Goal: Information Seeking & Learning: Check status

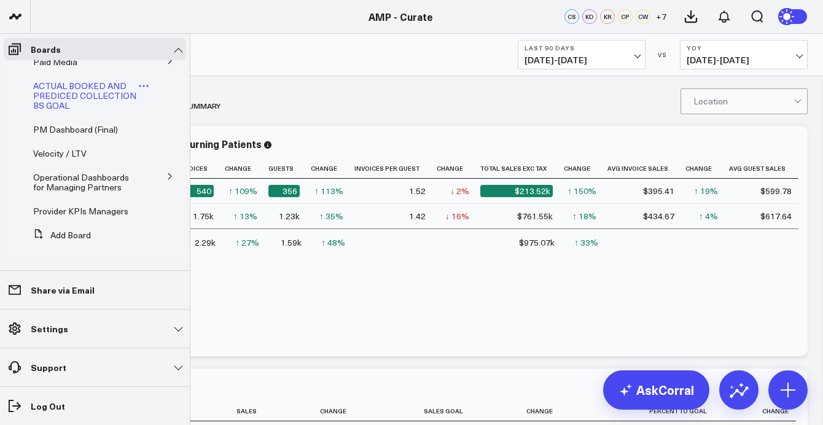
scroll to position [118, 0]
click at [82, 173] on span "Operational Dashboards for Managing Partners" at bounding box center [81, 181] width 96 height 21
click at [103, 171] on span "Operational Dashboards for Managing Partners" at bounding box center [81, 181] width 96 height 21
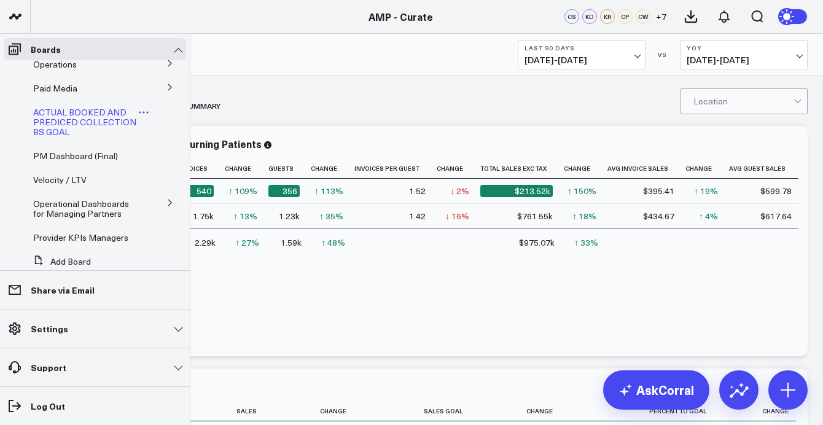
scroll to position [90, 0]
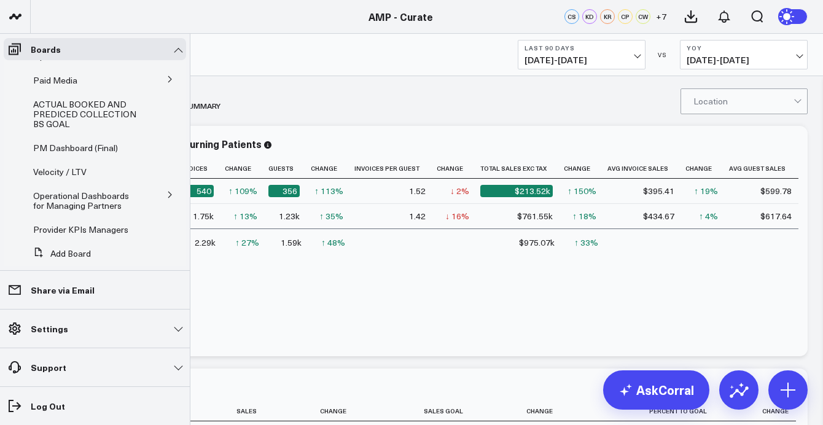
click at [166, 196] on icon at bounding box center [169, 194] width 7 height 7
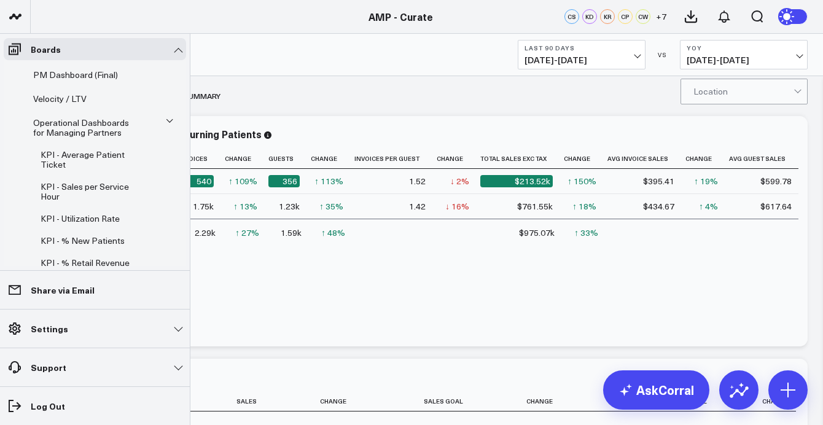
scroll to position [160, 0]
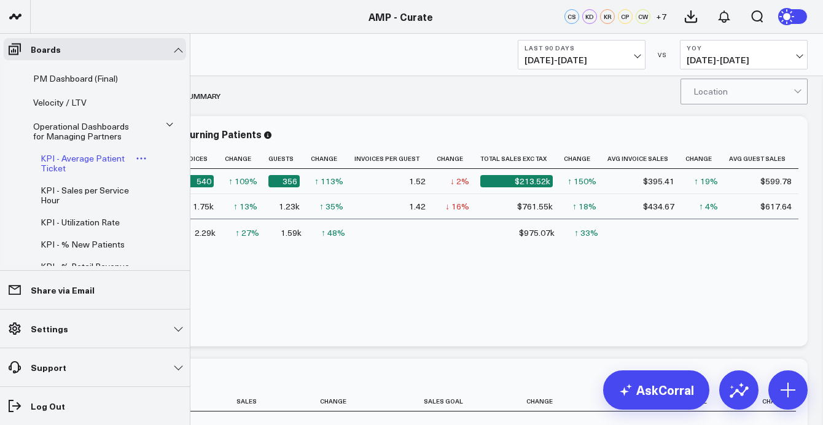
click at [82, 156] on span "KPI - Average Patient Ticket" at bounding box center [83, 162] width 84 height 21
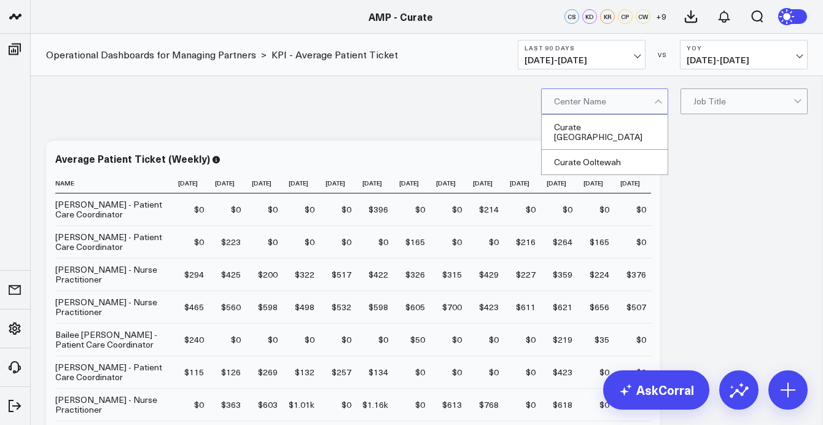
click at [661, 104] on div at bounding box center [659, 101] width 10 height 25
click at [660, 103] on div at bounding box center [659, 101] width 10 height 25
click at [411, 12] on link "AMP - Curate" at bounding box center [400, 17] width 64 height 14
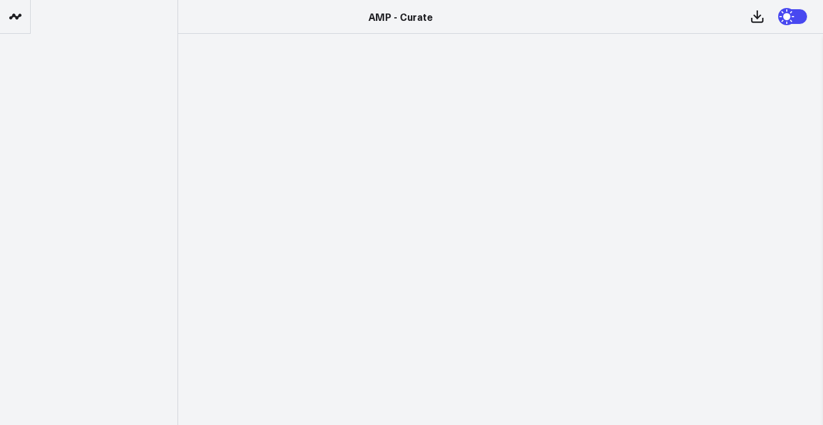
click at [12, 18] on icon at bounding box center [15, 16] width 15 height 15
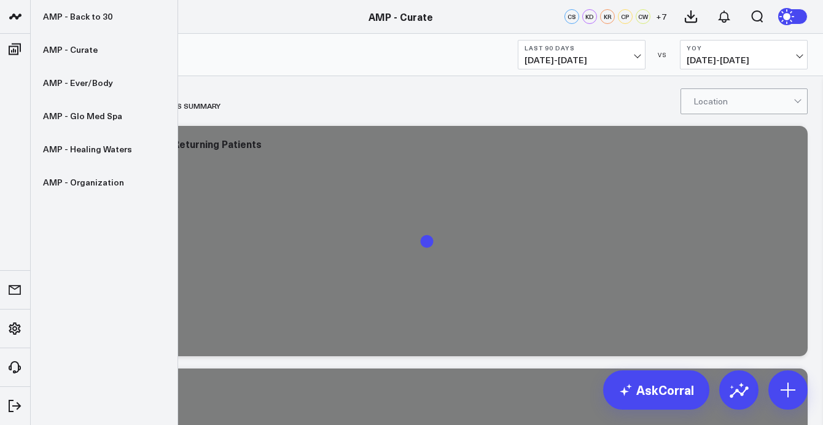
click at [16, 14] on icon at bounding box center [15, 16] width 15 height 15
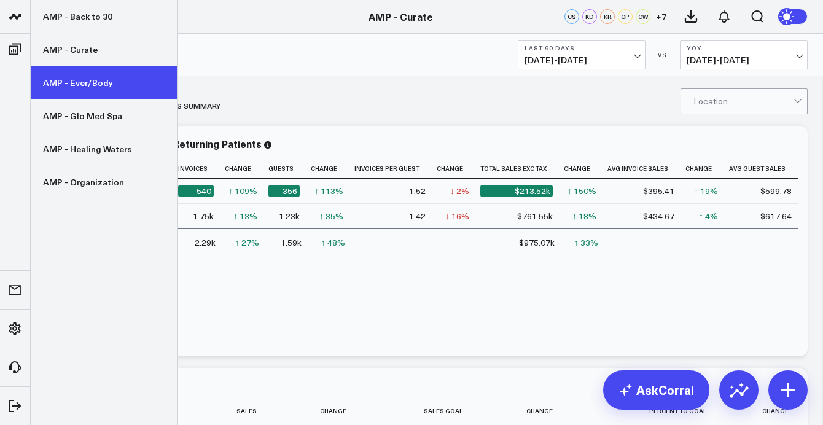
click at [64, 91] on link "AMP - Ever/Body" at bounding box center [104, 82] width 147 height 33
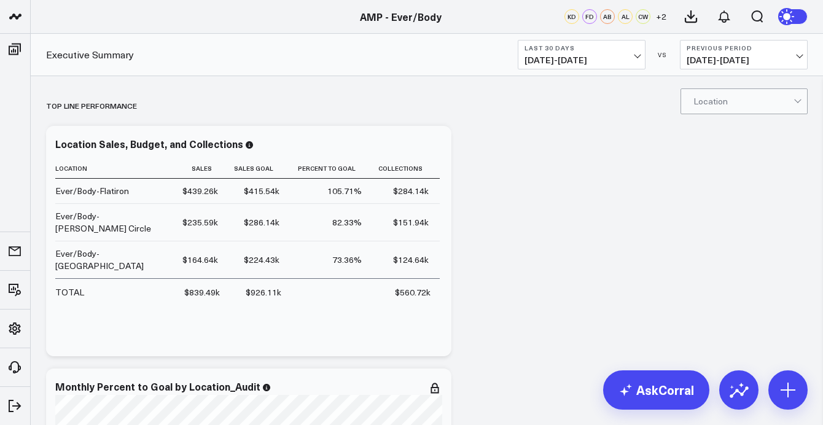
click at [639, 60] on button "Last 30 Days [DATE] - [DATE]" at bounding box center [582, 54] width 128 height 29
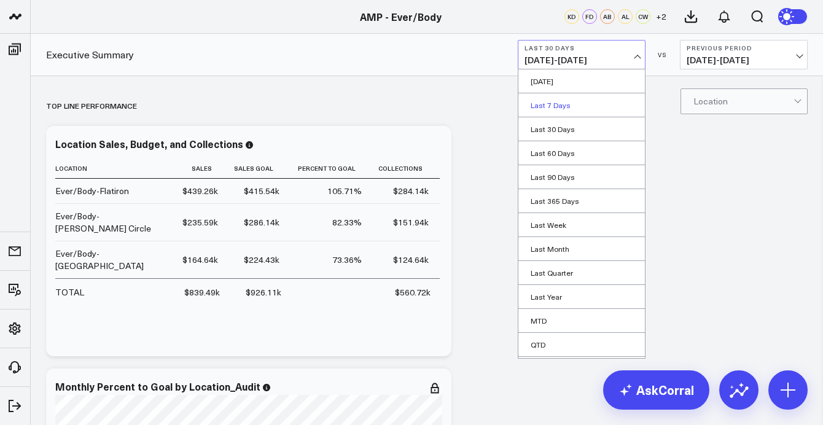
click at [560, 103] on link "Last 7 Days" at bounding box center [581, 104] width 126 height 23
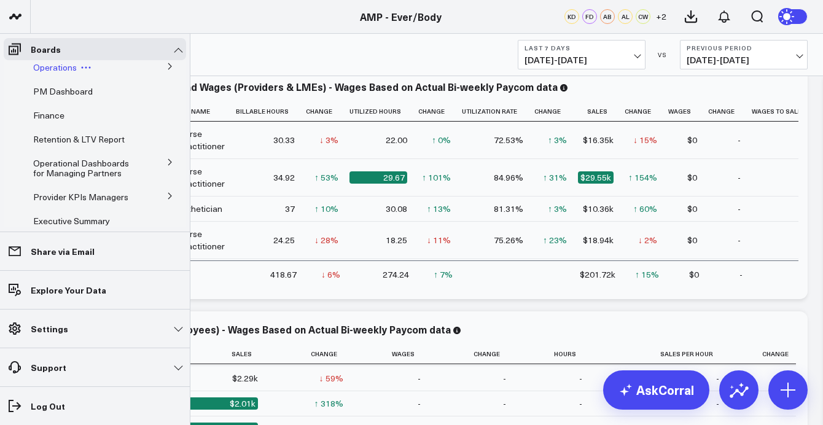
scroll to position [56, 0]
click at [166, 159] on icon at bounding box center [169, 160] width 7 height 7
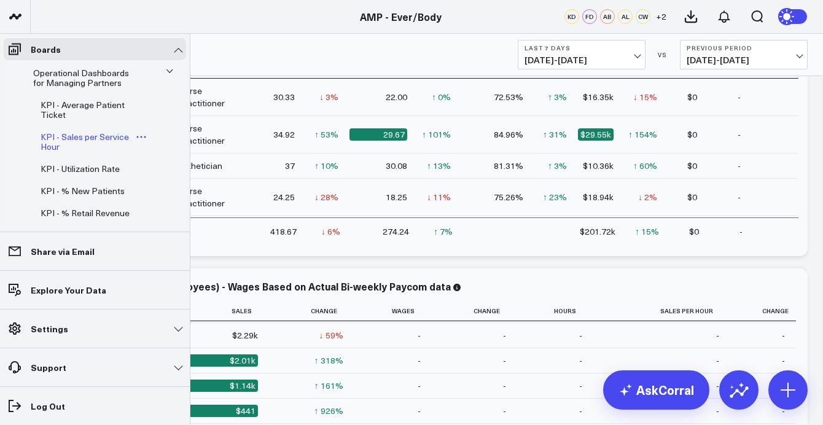
scroll to position [150, 0]
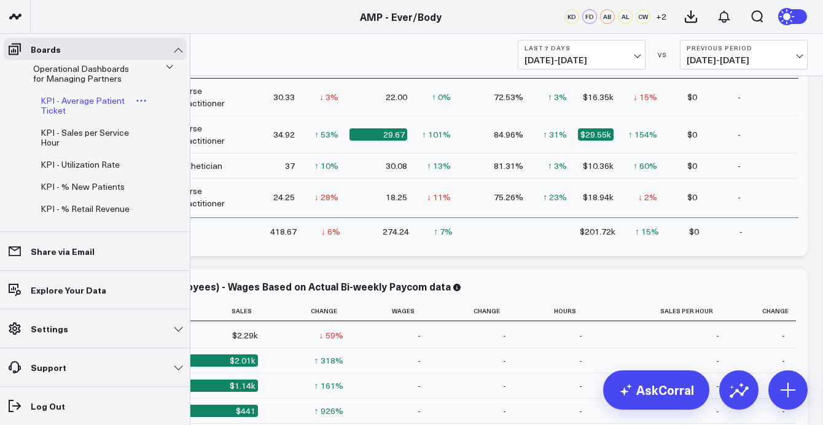
click at [82, 100] on span "KPI - Average Patient Ticket" at bounding box center [83, 105] width 84 height 21
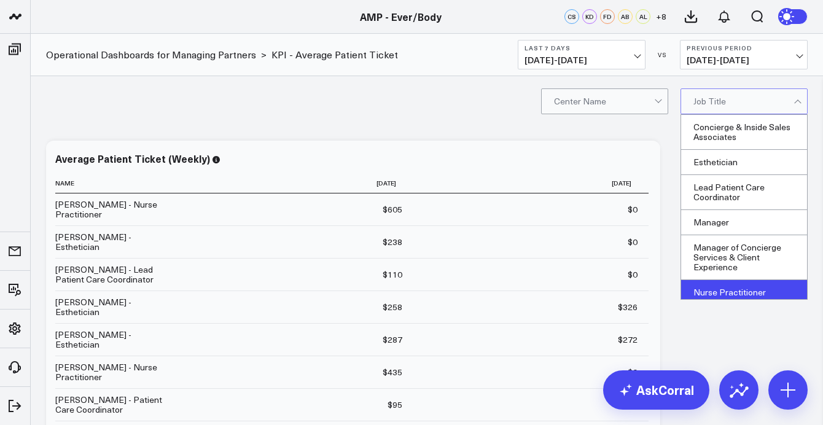
click at [729, 285] on div "Nurse Practitioner" at bounding box center [744, 292] width 126 height 25
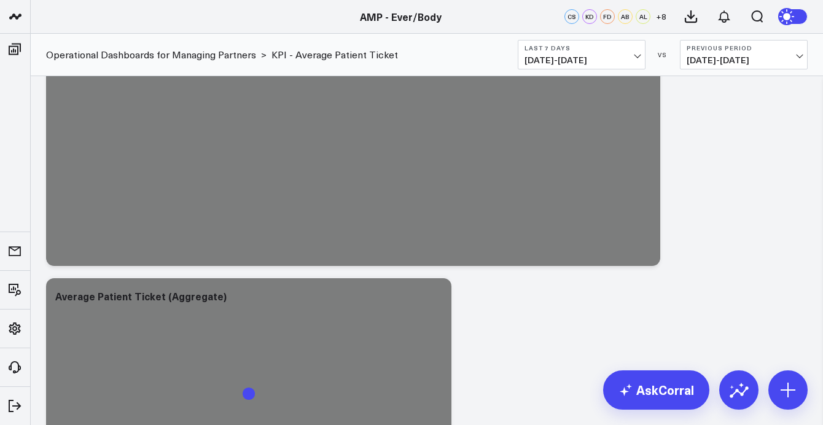
scroll to position [995, 0]
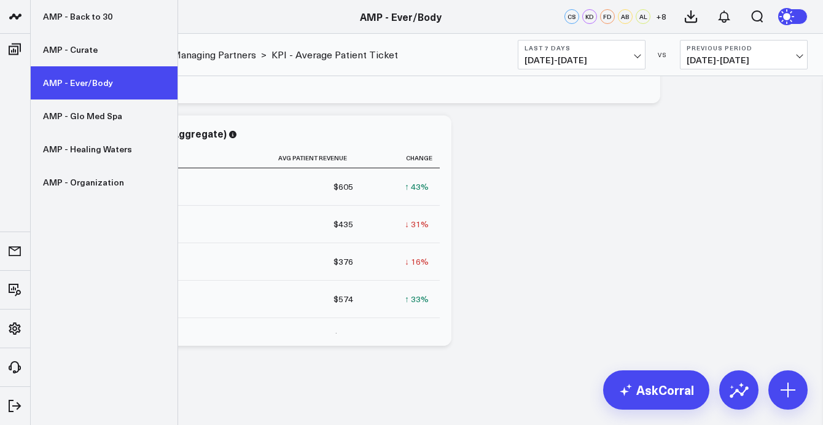
click at [68, 89] on link "AMP - Ever/Body" at bounding box center [104, 82] width 147 height 33
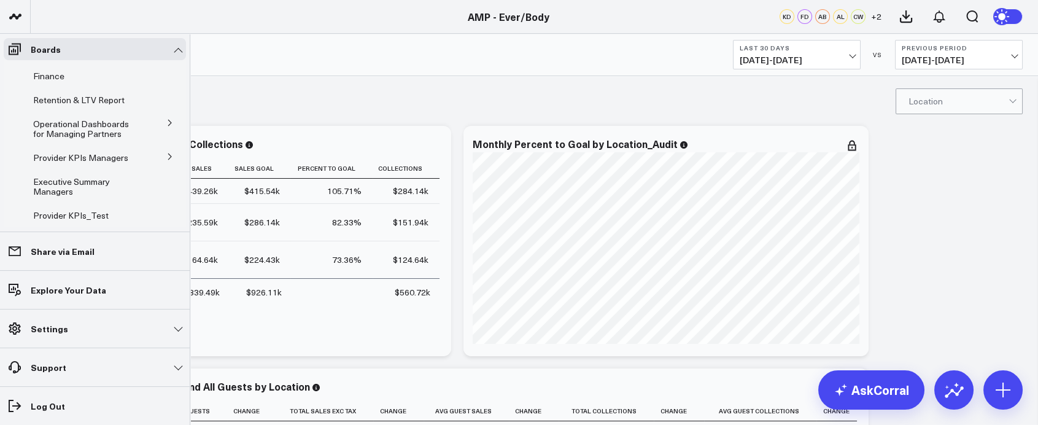
scroll to position [93, 0]
click at [166, 123] on icon at bounding box center [169, 123] width 7 height 7
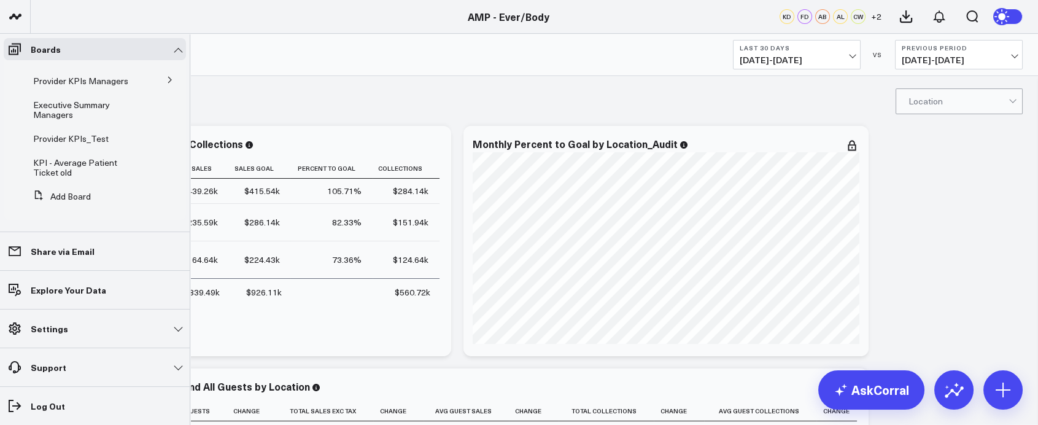
scroll to position [0, 0]
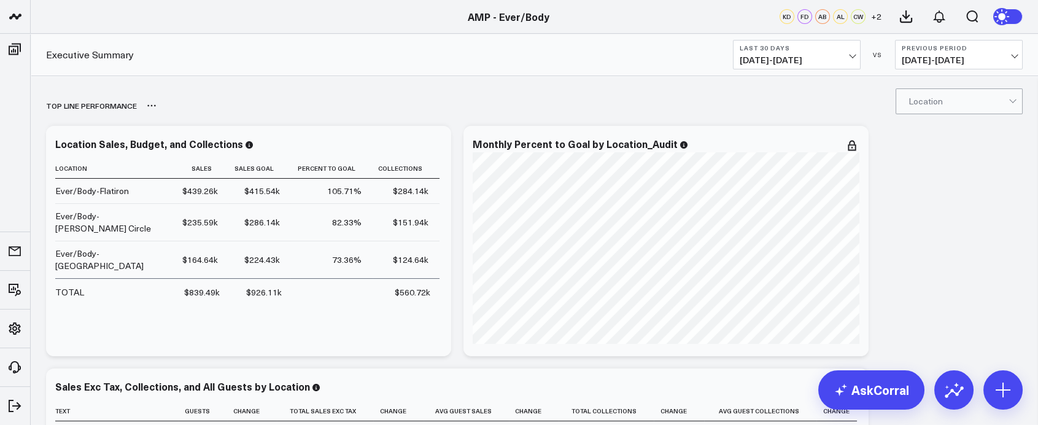
click at [238, 118] on div "Top line Performance" at bounding box center [464, 105] width 836 height 28
